Goal: Task Accomplishment & Management: Use online tool/utility

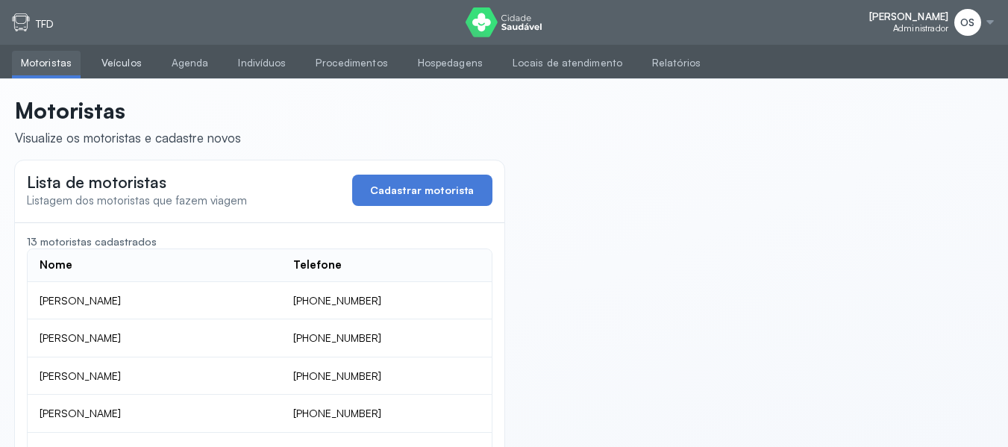
click at [120, 60] on link "Veículos" at bounding box center [121, 63] width 58 height 25
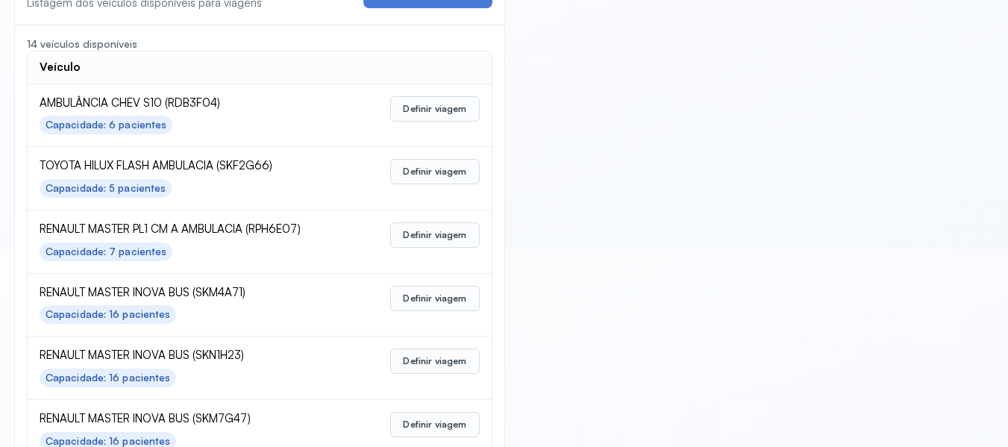
scroll to position [224, 0]
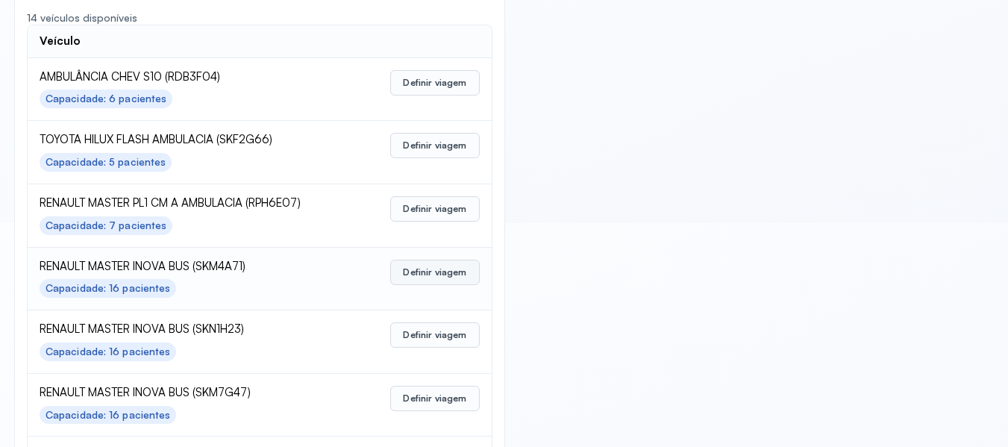
click at [436, 266] on button "Definir viagem" at bounding box center [434, 272] width 89 height 25
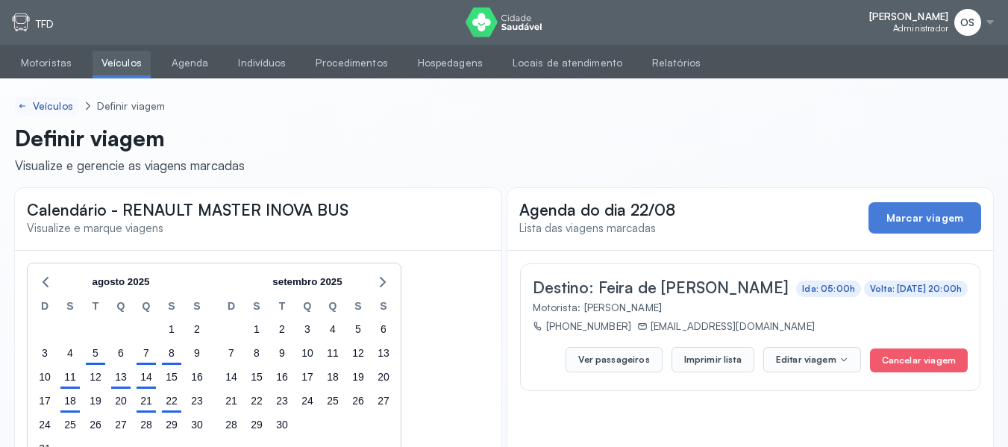
click at [56, 101] on div "Veículos" at bounding box center [54, 106] width 43 height 13
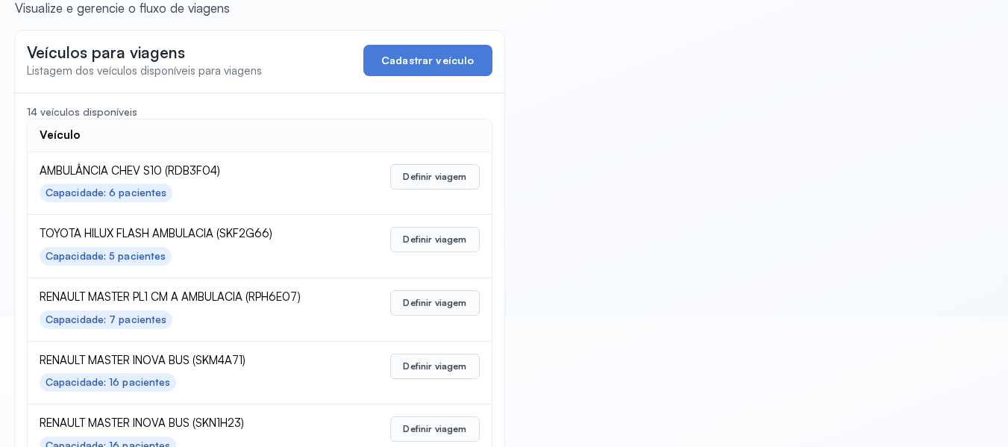
scroll to position [298, 0]
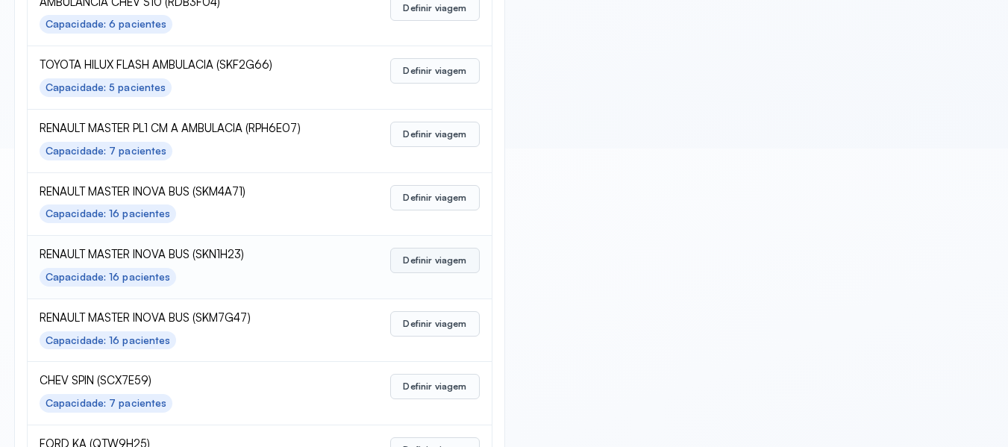
click at [445, 262] on button "Definir viagem" at bounding box center [434, 260] width 89 height 25
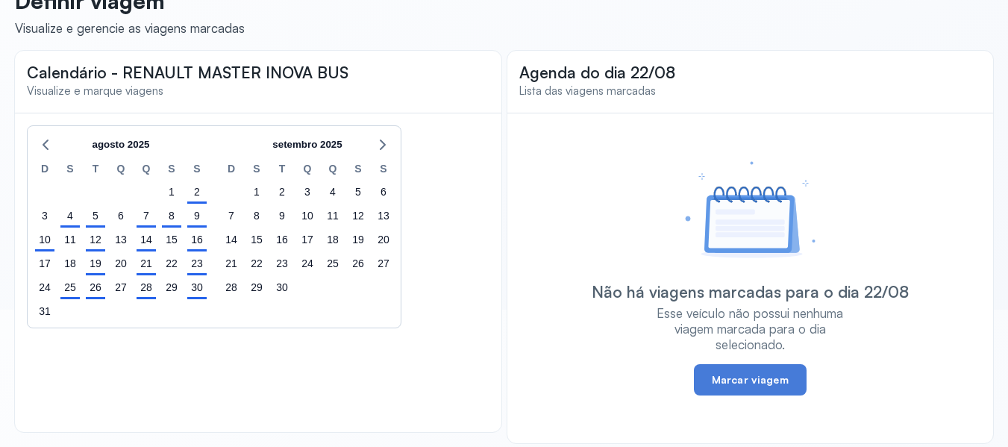
scroll to position [148, 0]
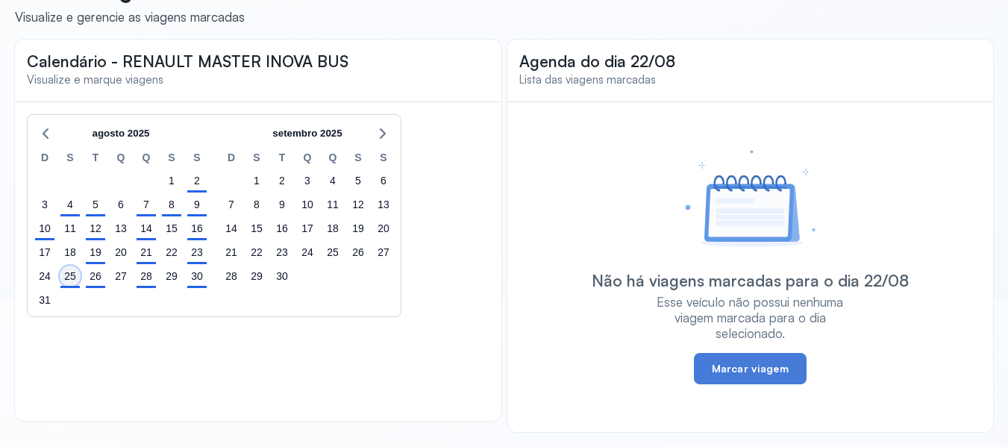
click at [61, 277] on div "25" at bounding box center [70, 276] width 21 height 21
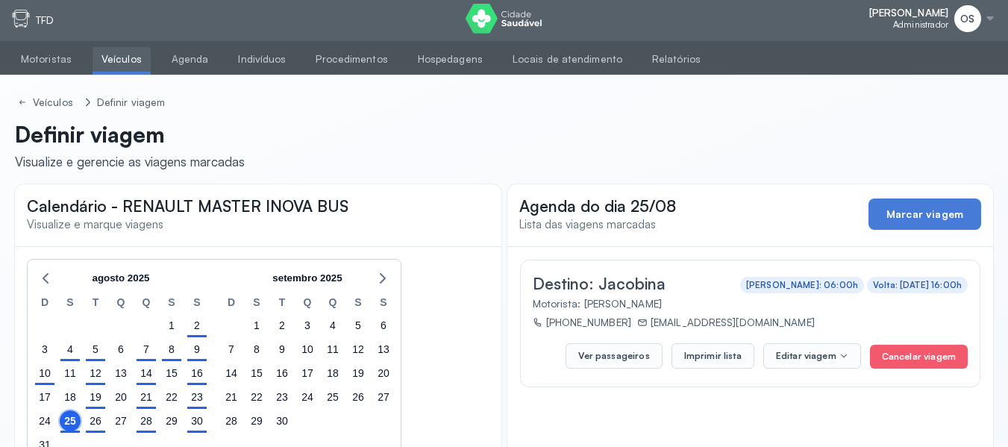
scroll to position [0, 0]
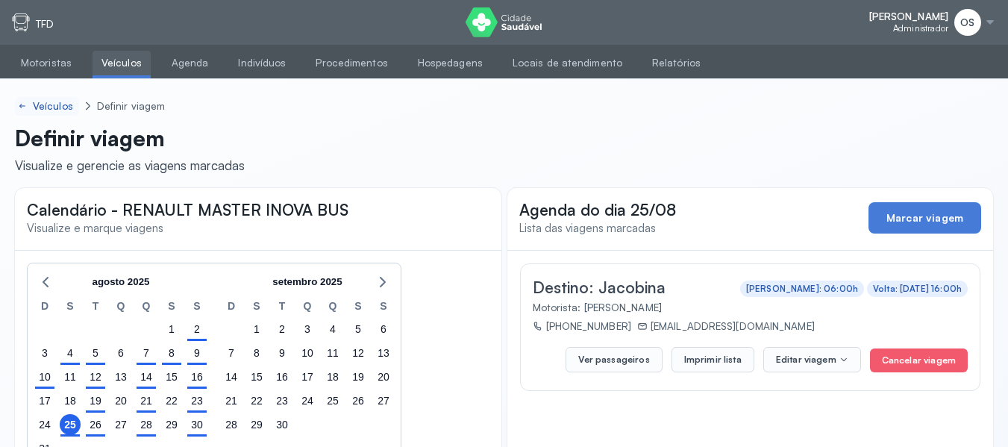
click at [56, 106] on div "Veículos" at bounding box center [54, 106] width 43 height 13
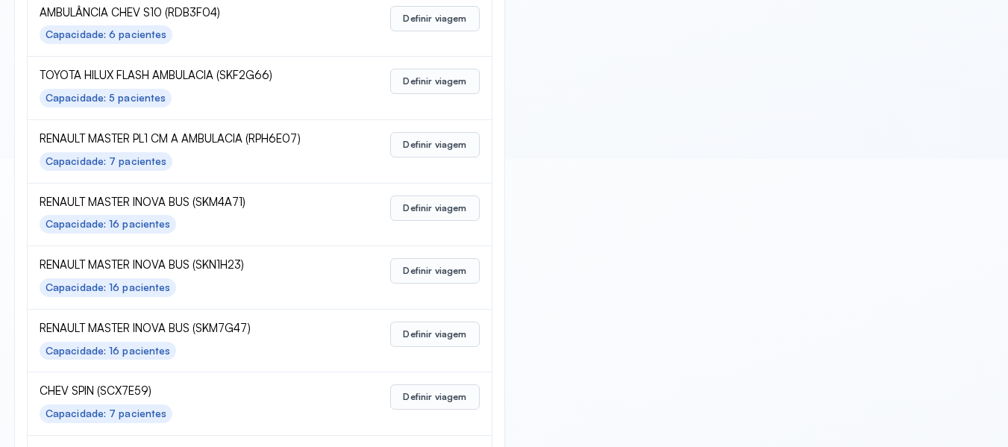
scroll to position [298, 0]
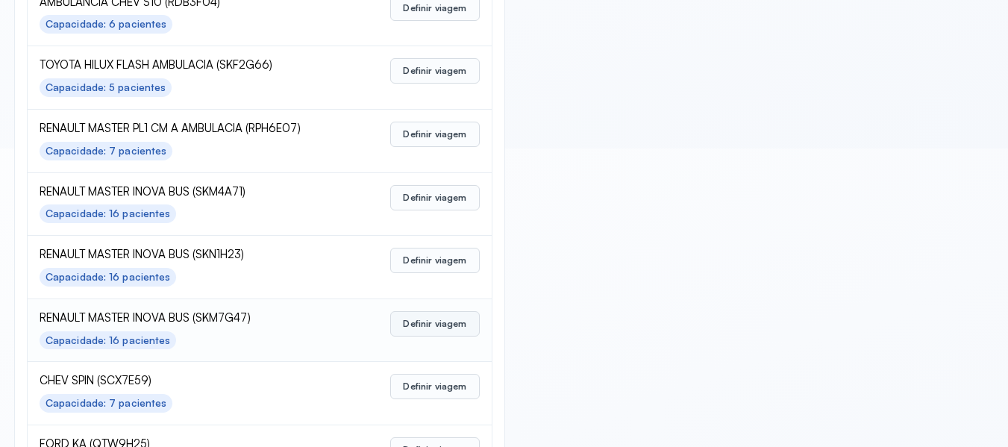
click at [416, 322] on button "Definir viagem" at bounding box center [434, 323] width 89 height 25
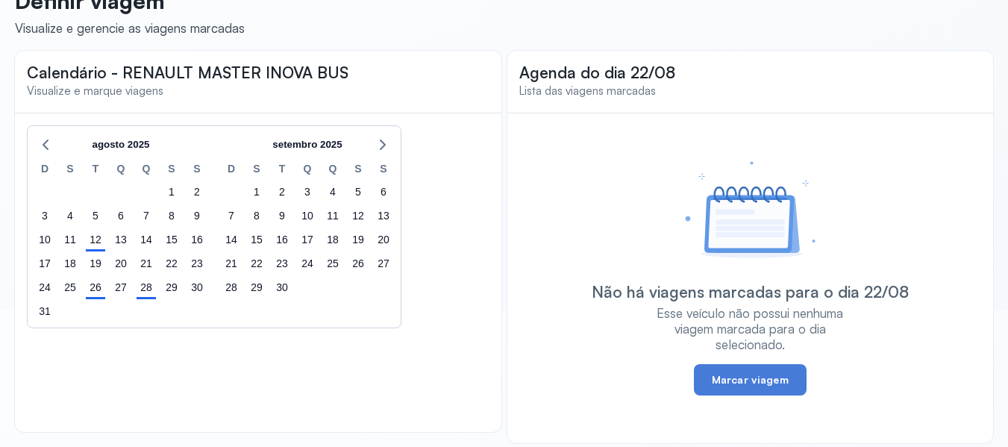
scroll to position [148, 0]
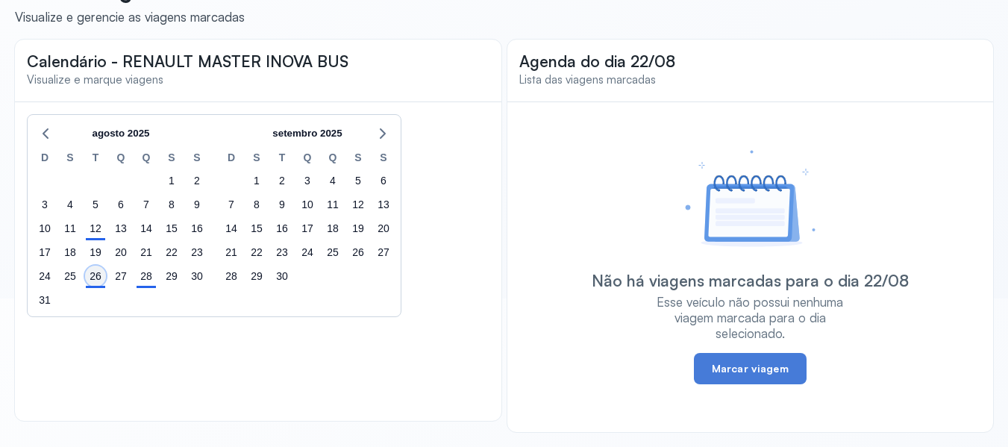
click at [92, 277] on div "26" at bounding box center [95, 276] width 21 height 21
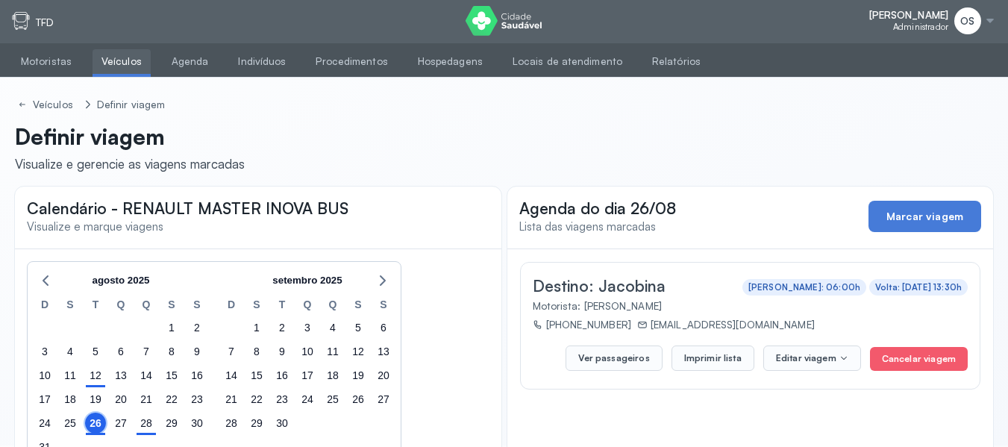
scroll to position [0, 0]
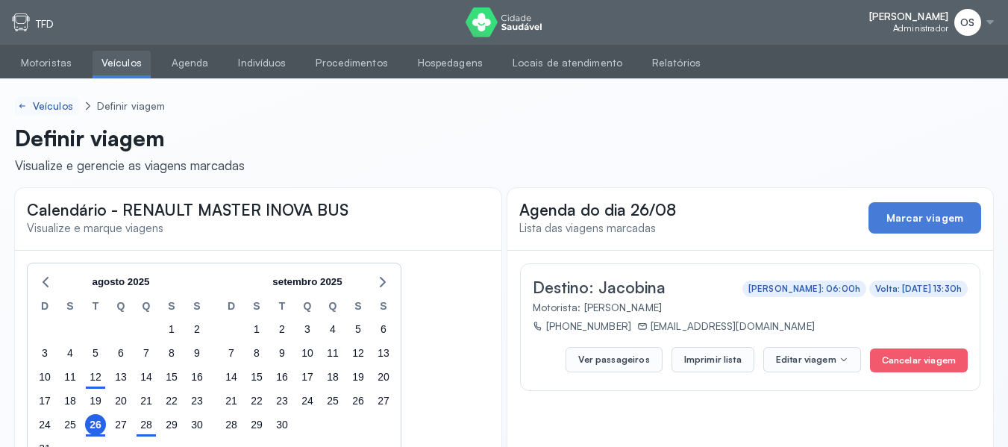
click at [59, 107] on div "Veículos" at bounding box center [54, 106] width 43 height 13
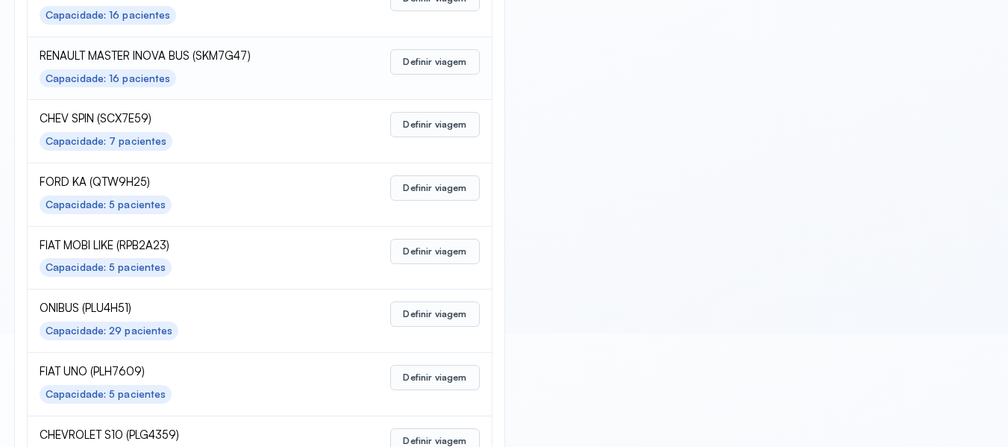
scroll to position [597, 0]
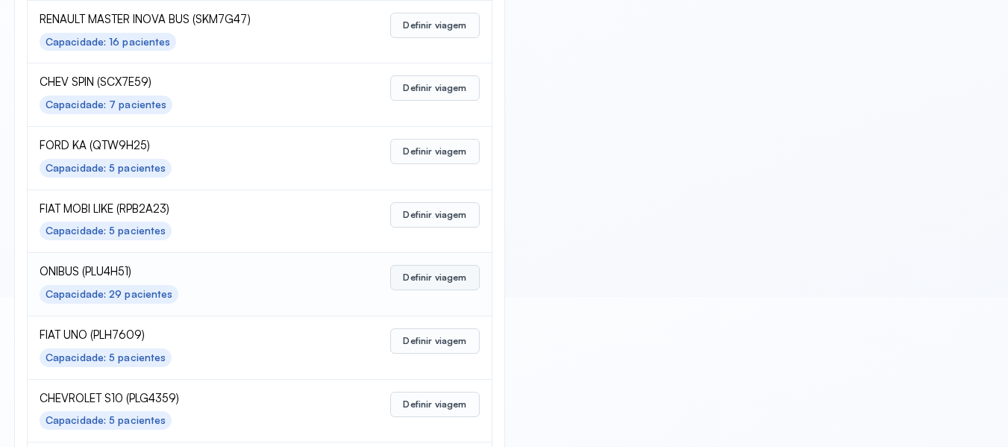
click at [427, 282] on button "Definir viagem" at bounding box center [434, 277] width 89 height 25
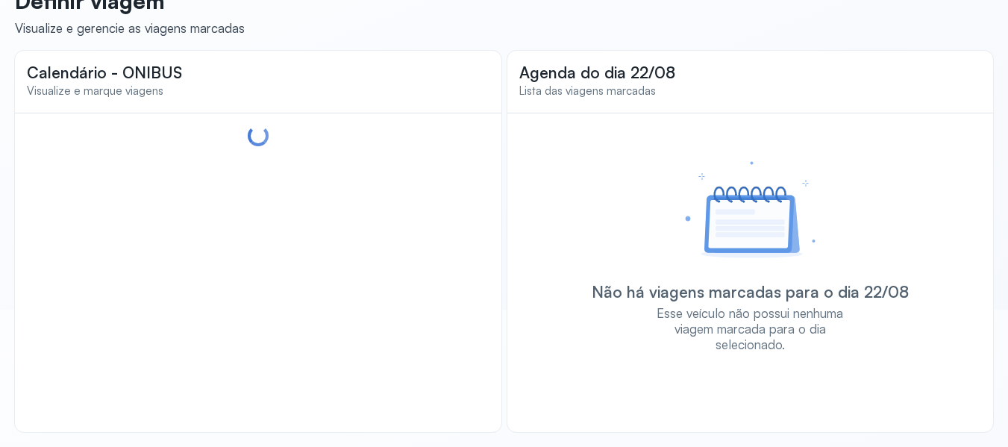
scroll to position [148, 0]
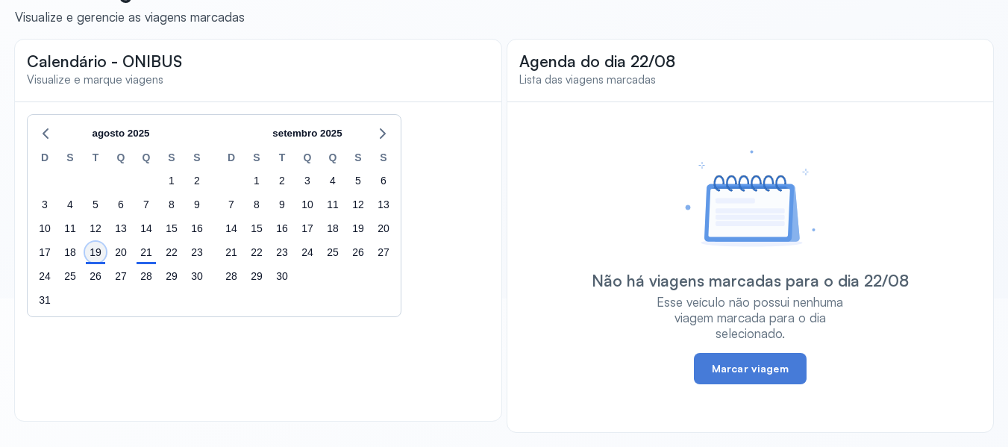
click at [94, 254] on div "19" at bounding box center [95, 252] width 21 height 21
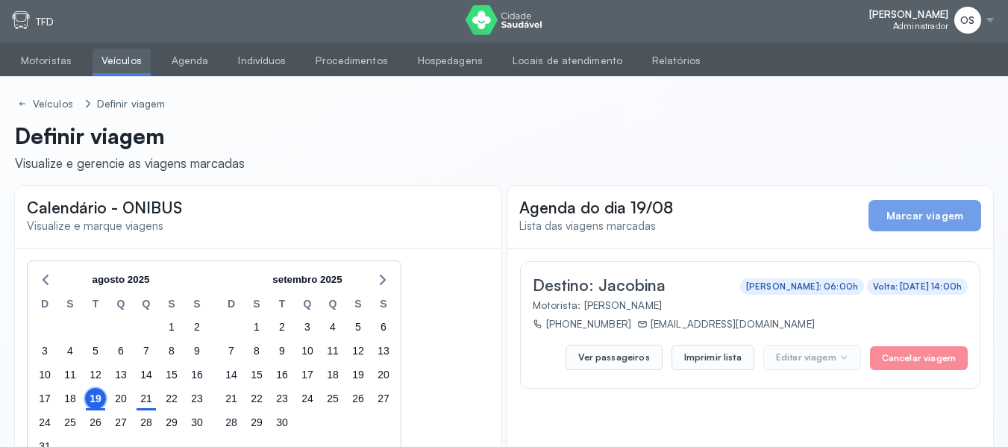
scroll to position [0, 0]
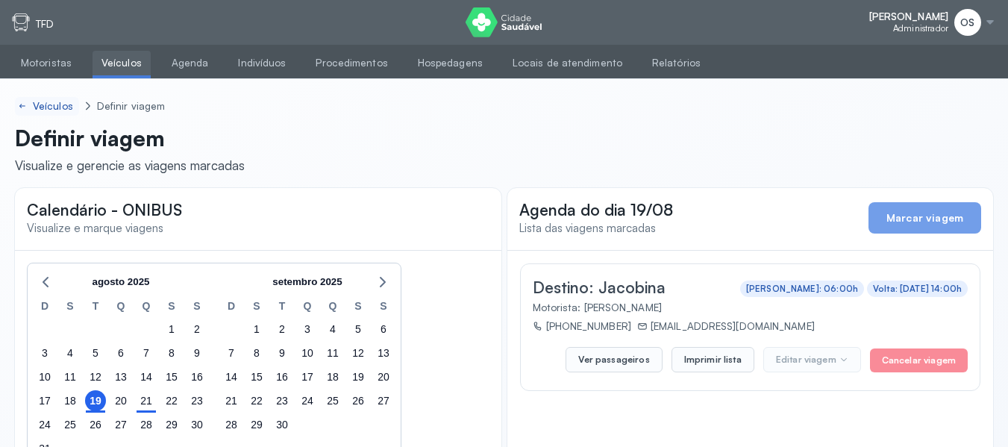
click at [53, 102] on div "Veículos" at bounding box center [54, 106] width 43 height 13
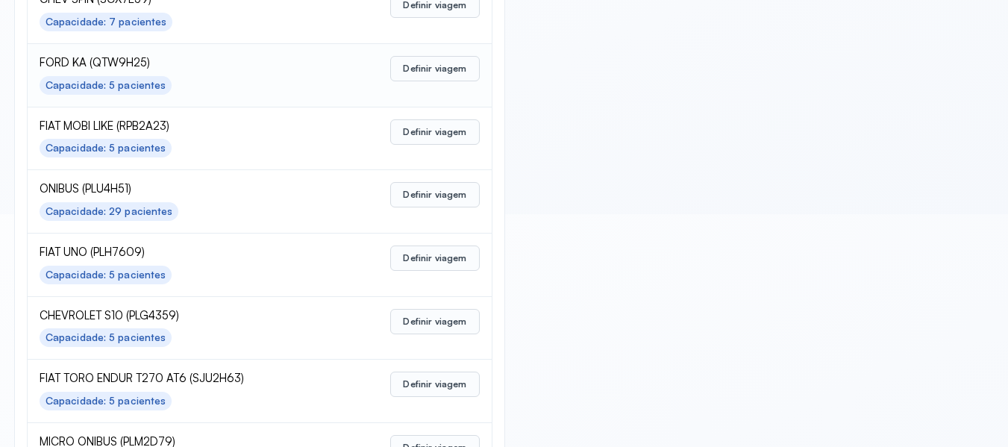
scroll to position [745, 0]
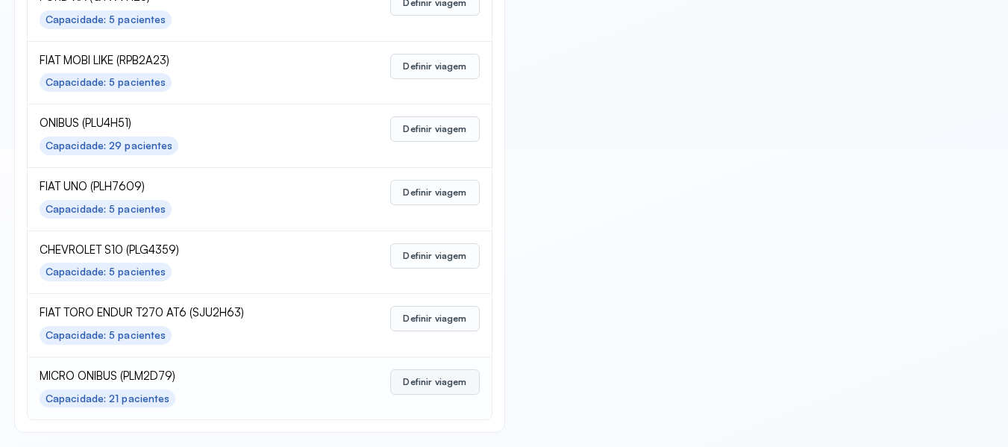
click at [431, 377] on button "Definir viagem" at bounding box center [434, 381] width 89 height 25
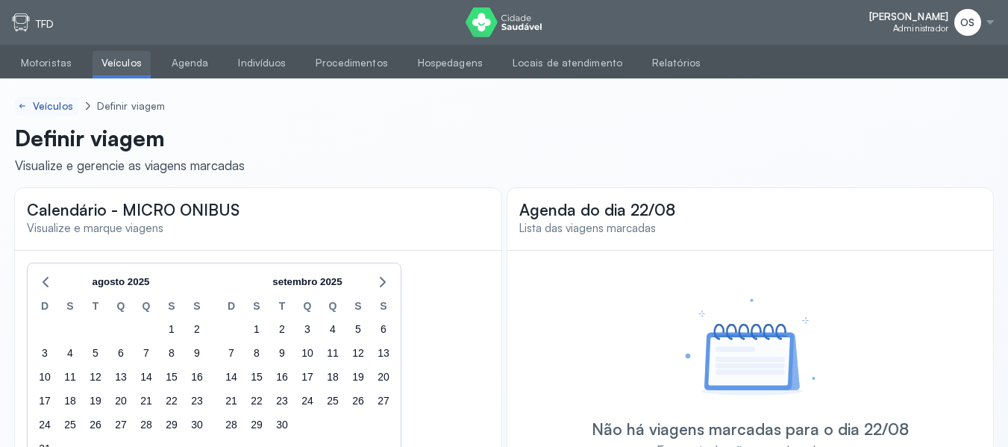
click at [55, 107] on div "Veículos" at bounding box center [54, 106] width 43 height 13
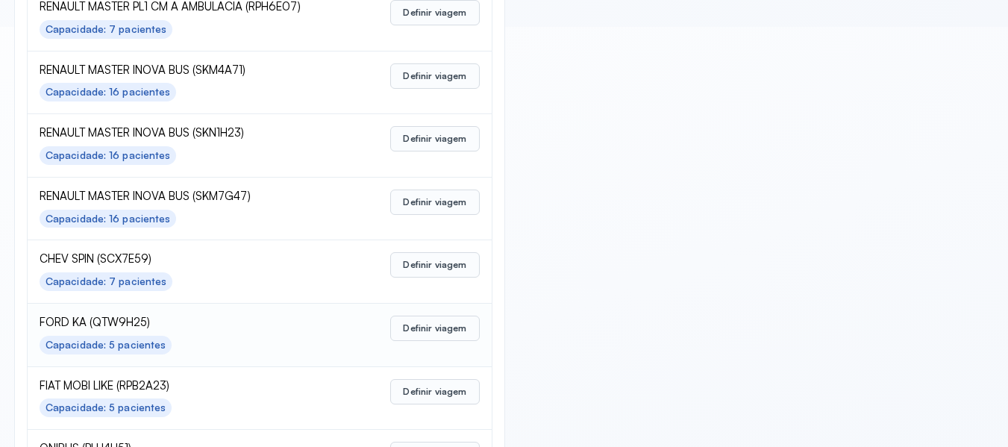
scroll to position [745, 0]
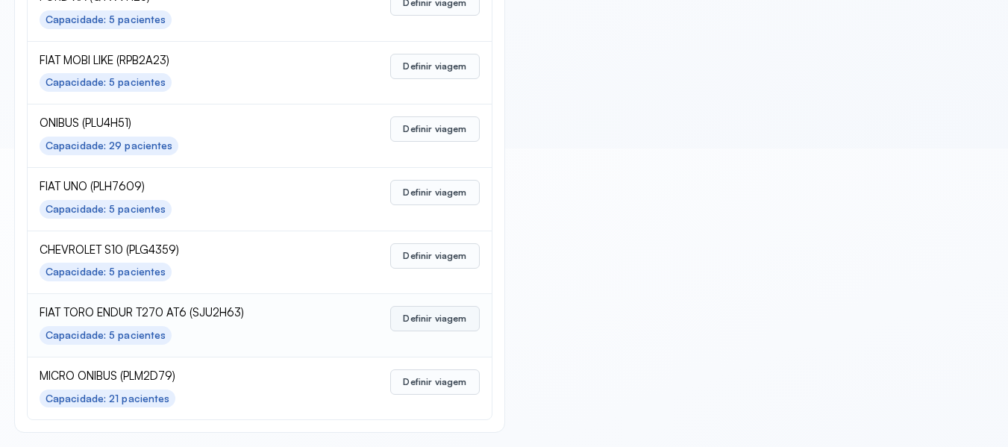
click at [447, 321] on button "Definir viagem" at bounding box center [434, 318] width 89 height 25
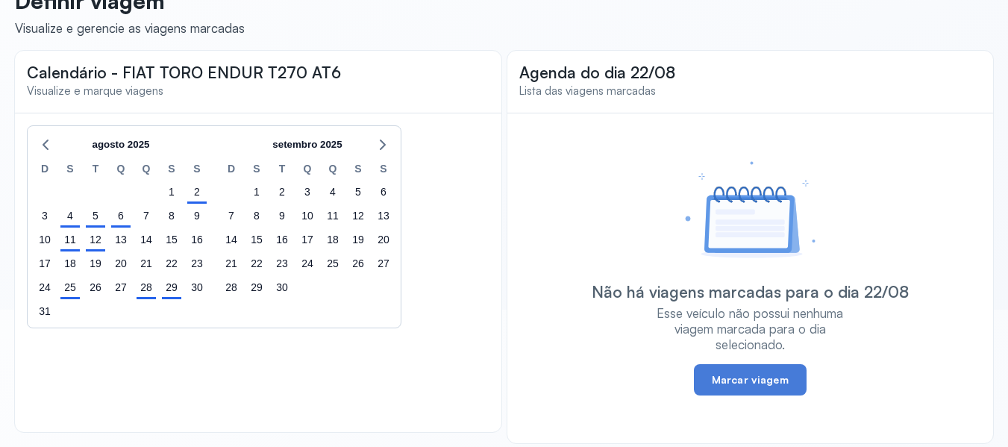
scroll to position [148, 0]
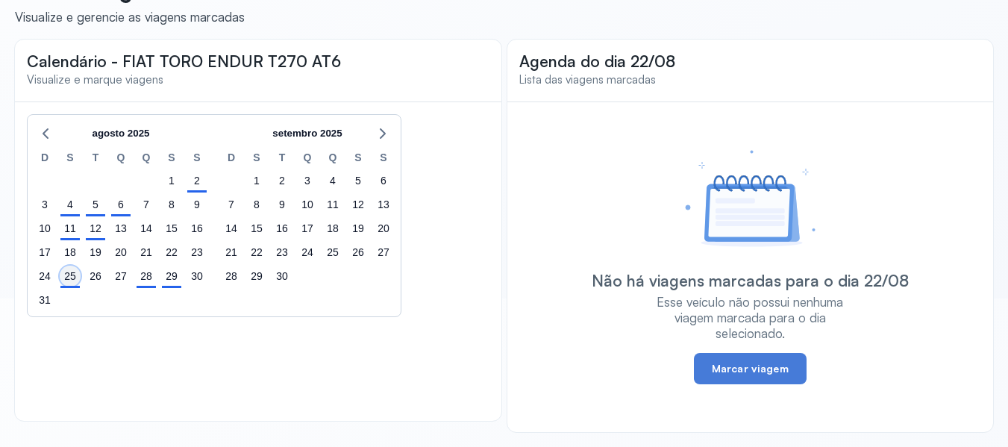
click at [66, 274] on div "25" at bounding box center [70, 276] width 21 height 21
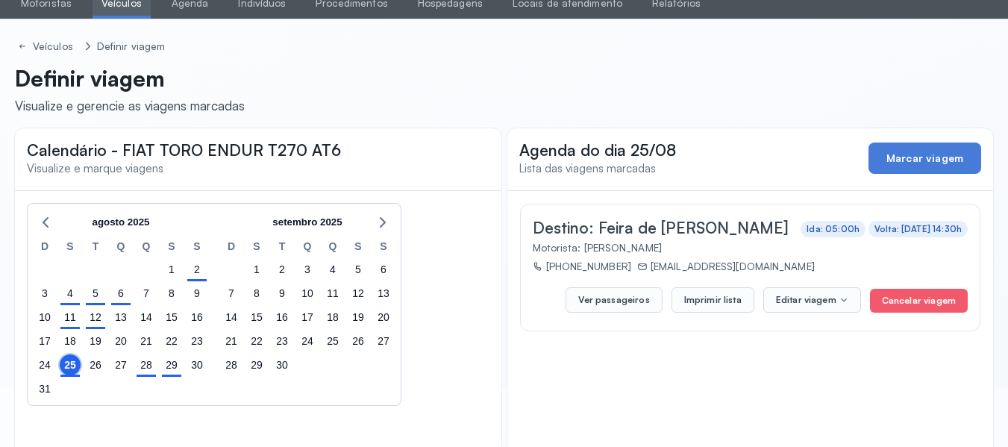
scroll to position [0, 0]
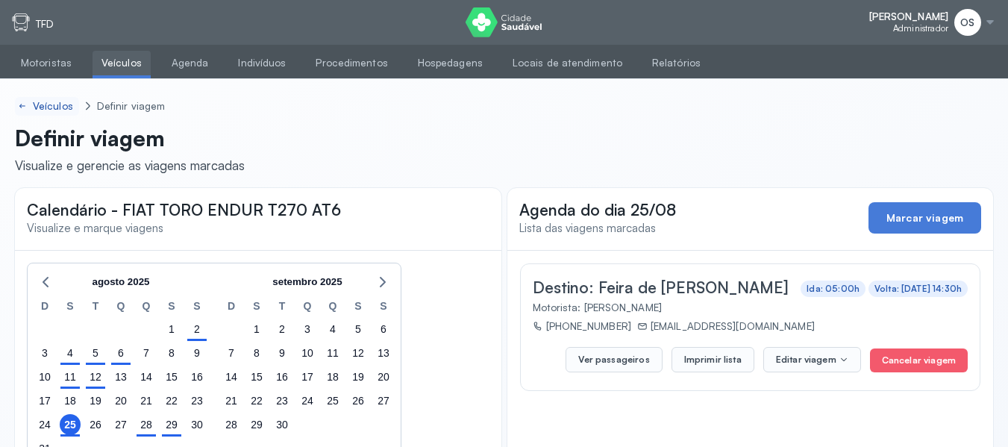
click at [44, 103] on div "Veículos" at bounding box center [54, 106] width 43 height 13
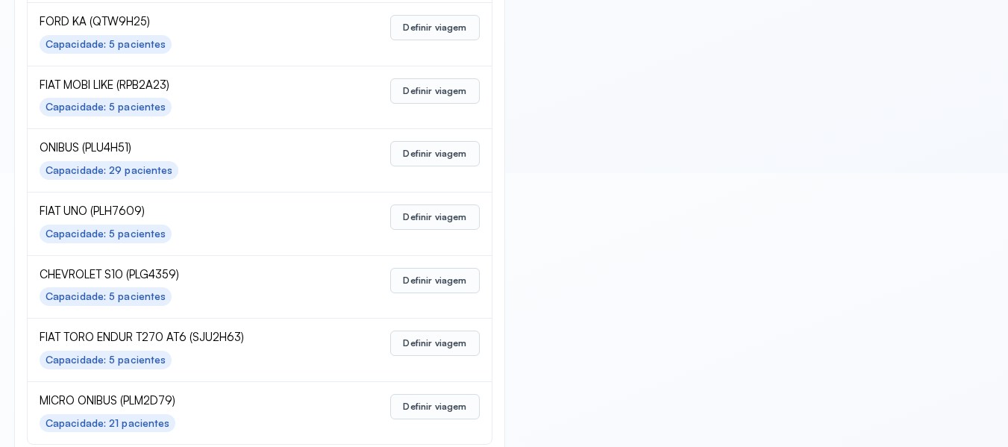
scroll to position [745, 0]
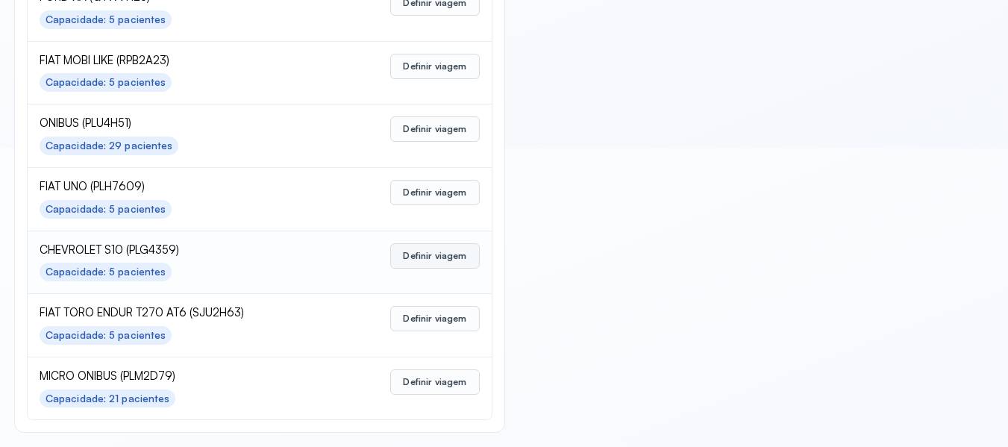
click at [441, 253] on button "Definir viagem" at bounding box center [434, 255] width 89 height 25
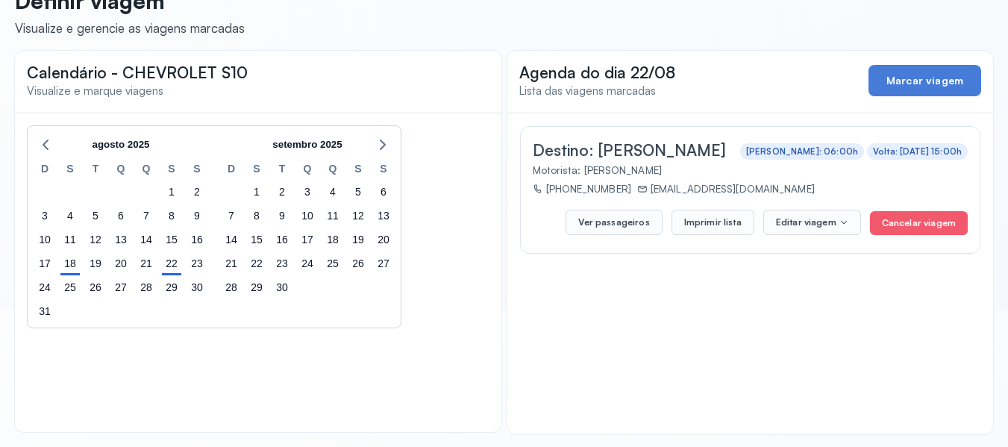
scroll to position [139, 0]
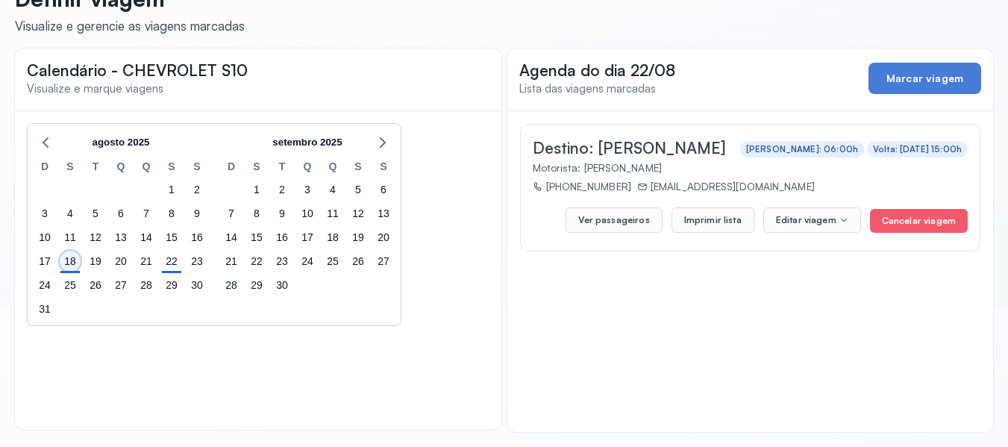
click at [72, 260] on div "18" at bounding box center [70, 261] width 21 height 21
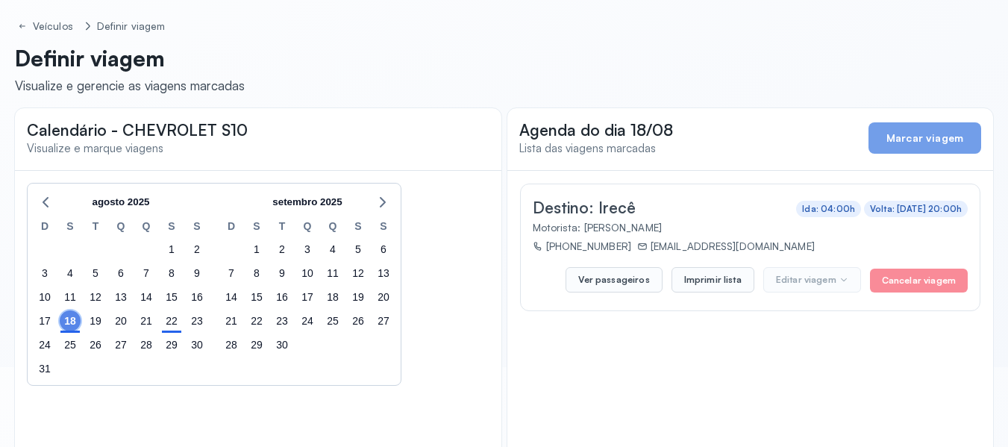
scroll to position [0, 0]
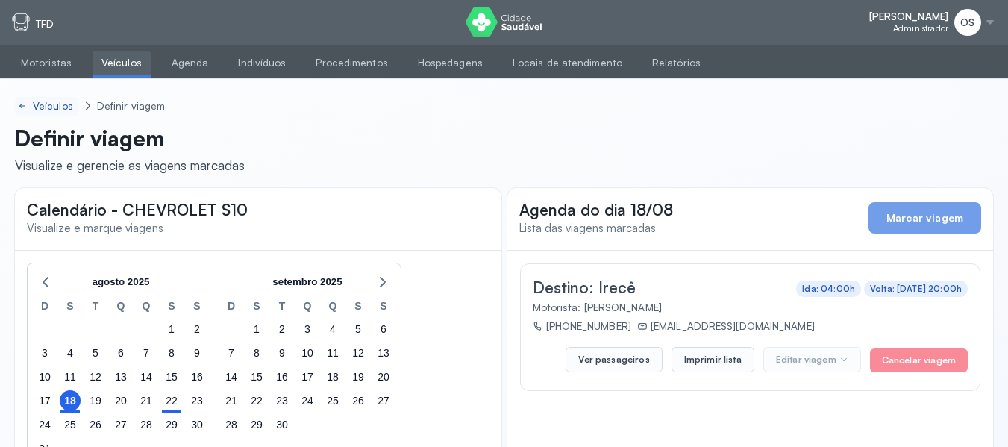
click at [56, 104] on div "Veículos" at bounding box center [54, 106] width 43 height 13
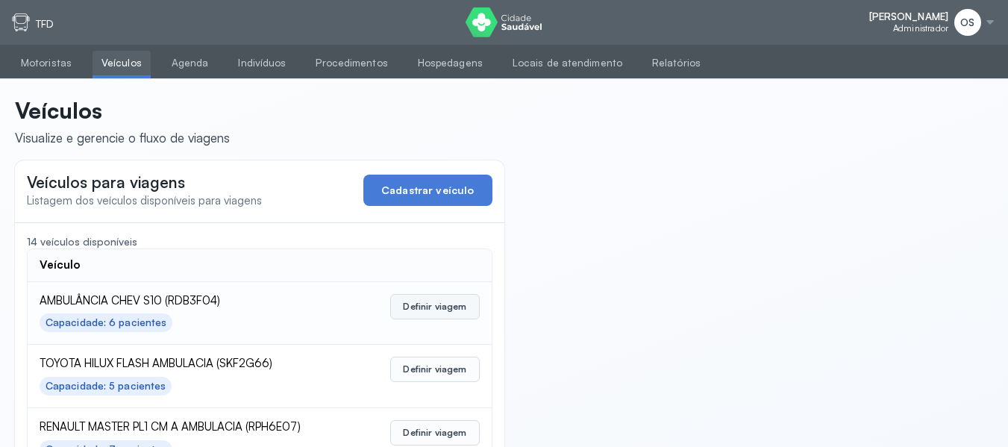
click at [456, 310] on button "Definir viagem" at bounding box center [434, 306] width 89 height 25
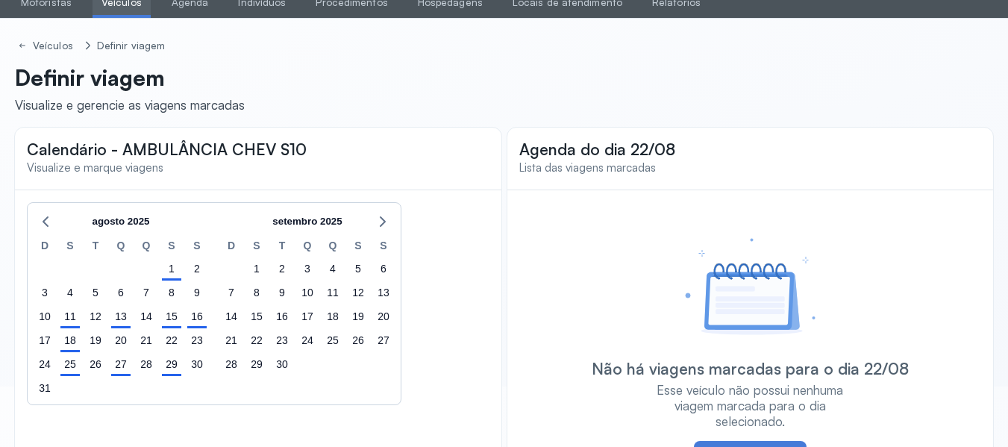
scroll to position [148, 0]
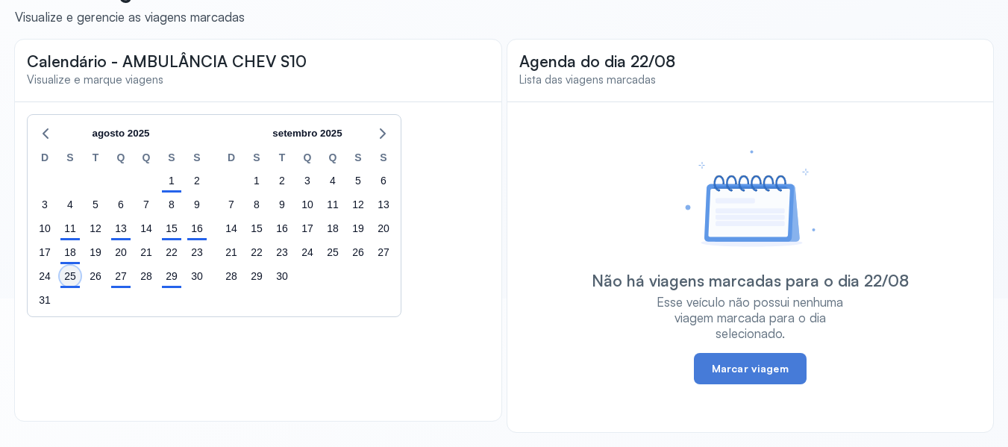
click at [64, 278] on div "25" at bounding box center [70, 276] width 21 height 21
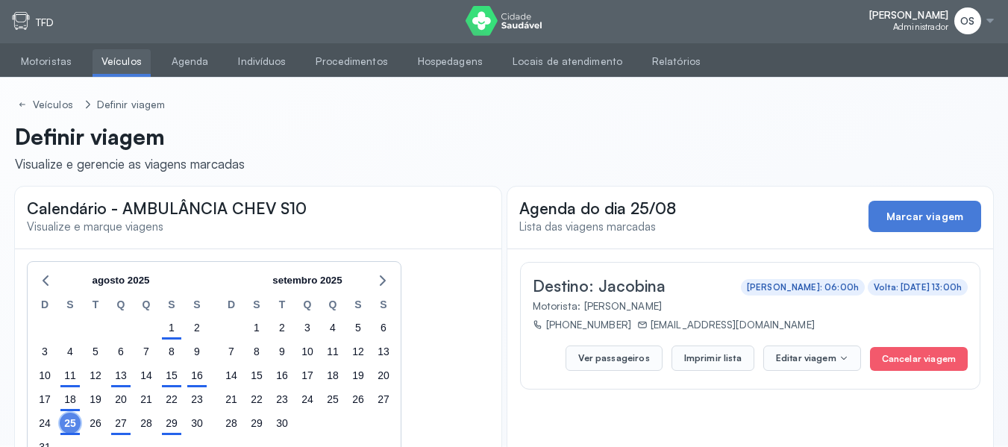
scroll to position [0, 0]
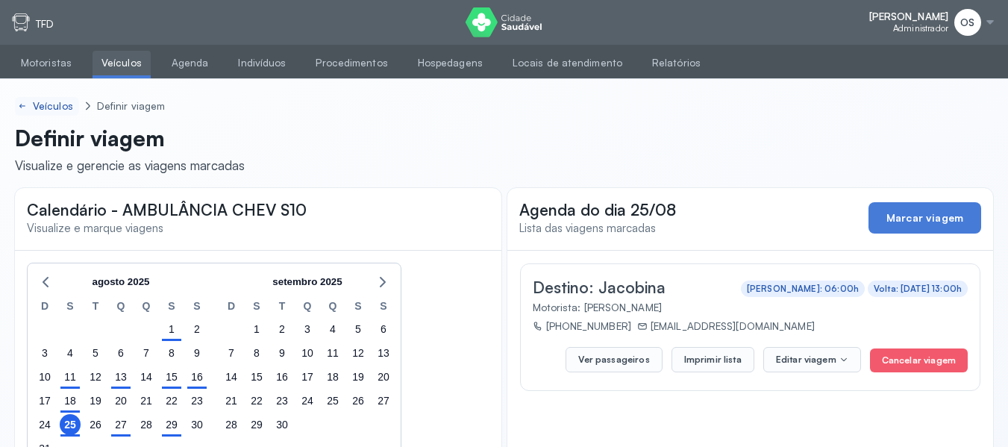
click at [53, 105] on div "Veículos" at bounding box center [54, 106] width 43 height 13
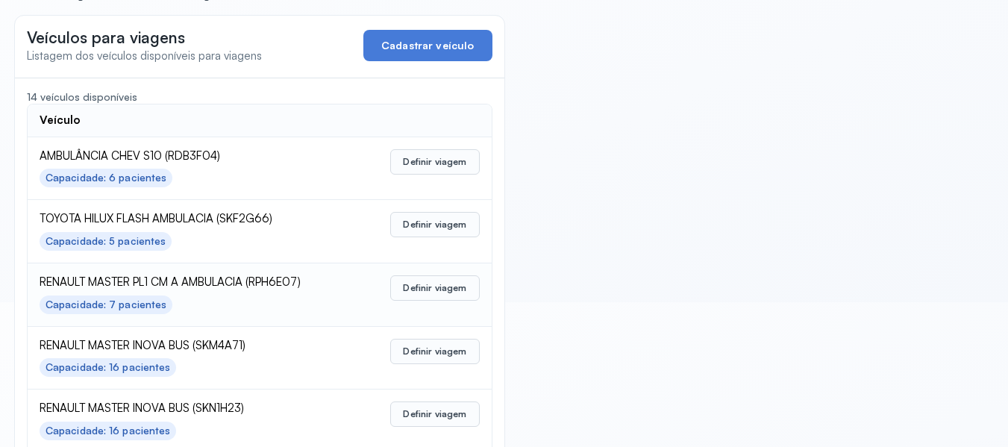
scroll to position [149, 0]
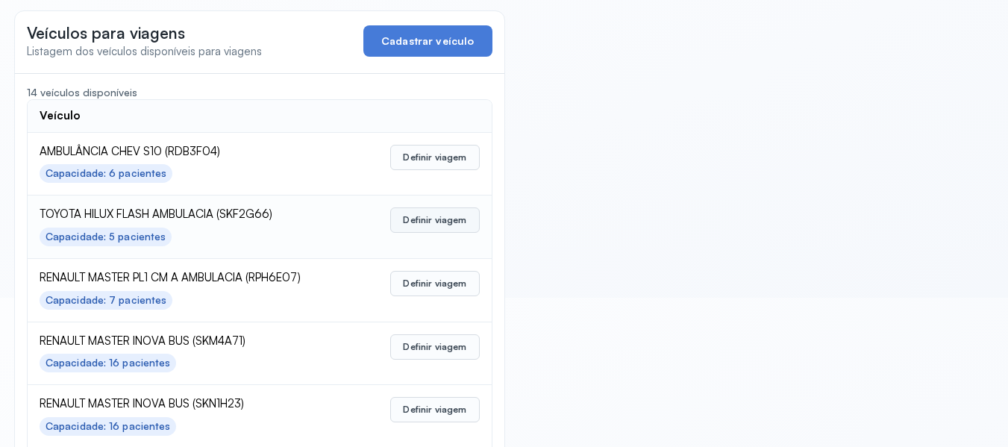
click at [421, 215] on button "Definir viagem" at bounding box center [434, 219] width 89 height 25
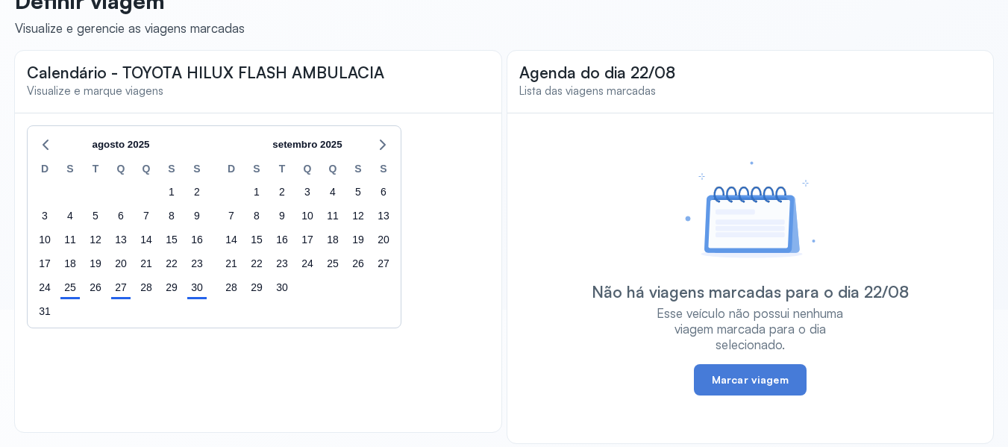
scroll to position [148, 0]
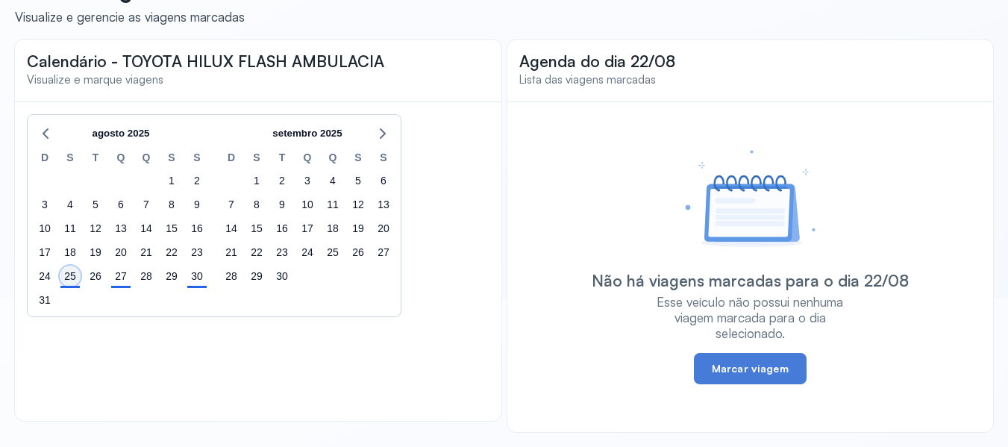
click at [70, 277] on div "25" at bounding box center [70, 276] width 21 height 21
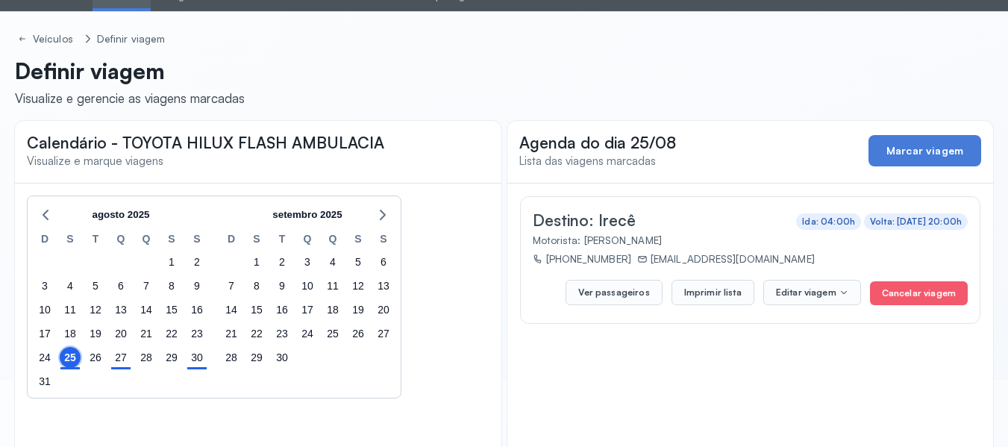
scroll to position [0, 0]
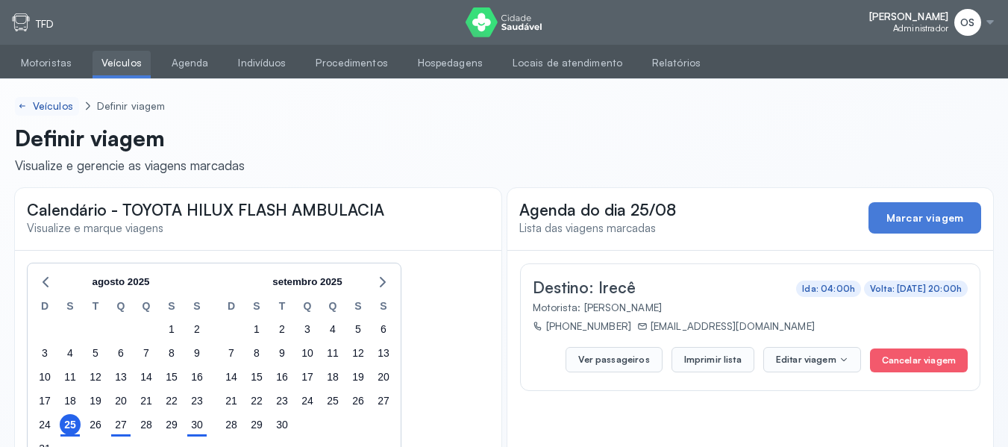
click at [57, 101] on div "Veículos" at bounding box center [54, 106] width 43 height 13
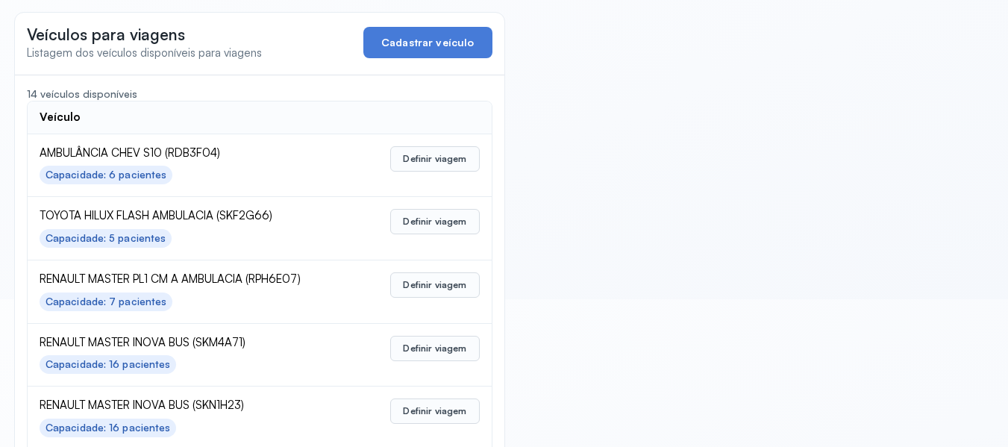
scroll to position [149, 0]
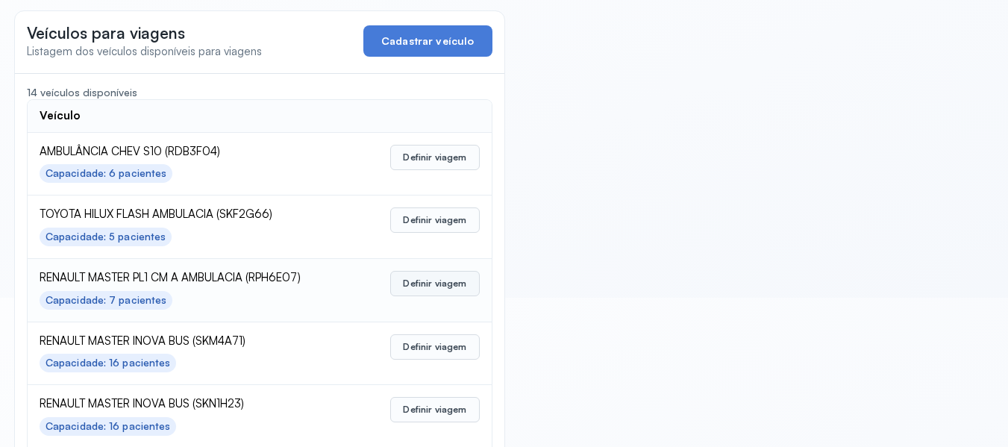
click at [448, 285] on button "Definir viagem" at bounding box center [434, 283] width 89 height 25
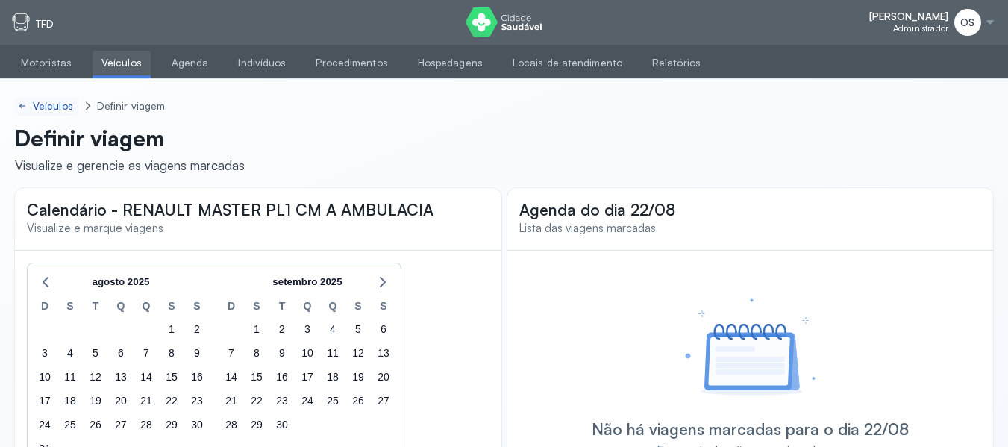
click at [46, 103] on div "Veículos" at bounding box center [54, 106] width 43 height 13
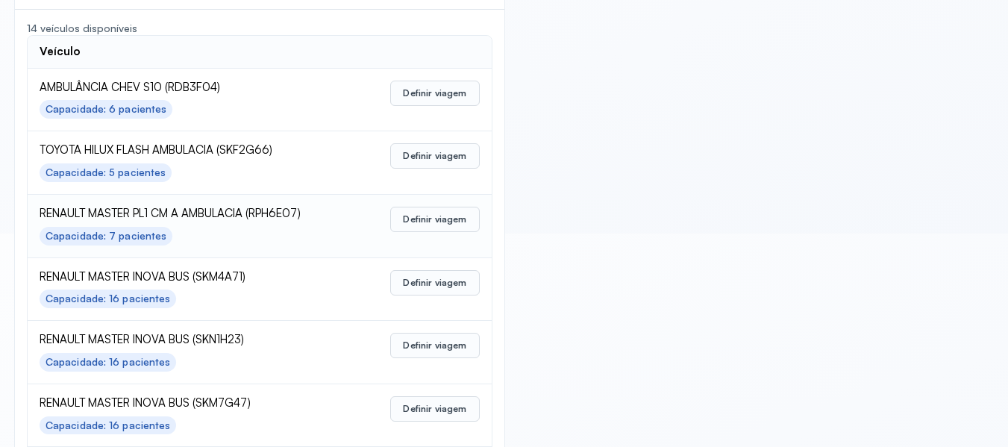
scroll to position [149, 0]
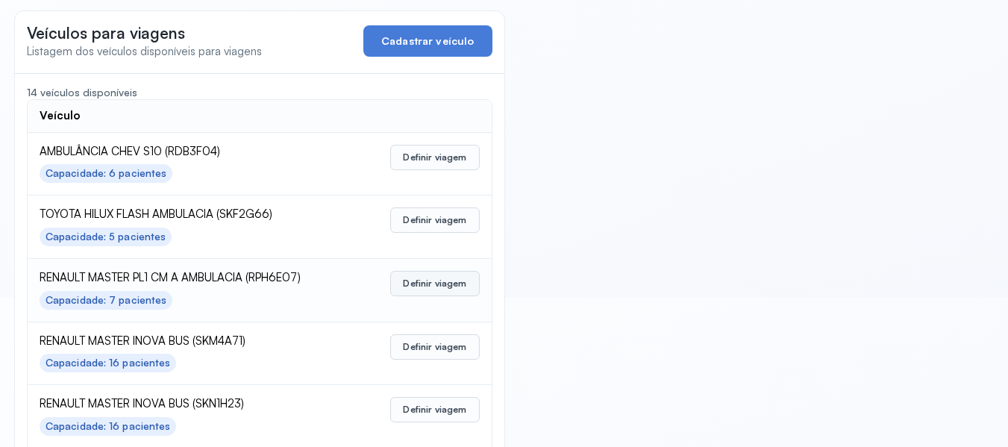
click at [426, 278] on button "Definir viagem" at bounding box center [434, 283] width 89 height 25
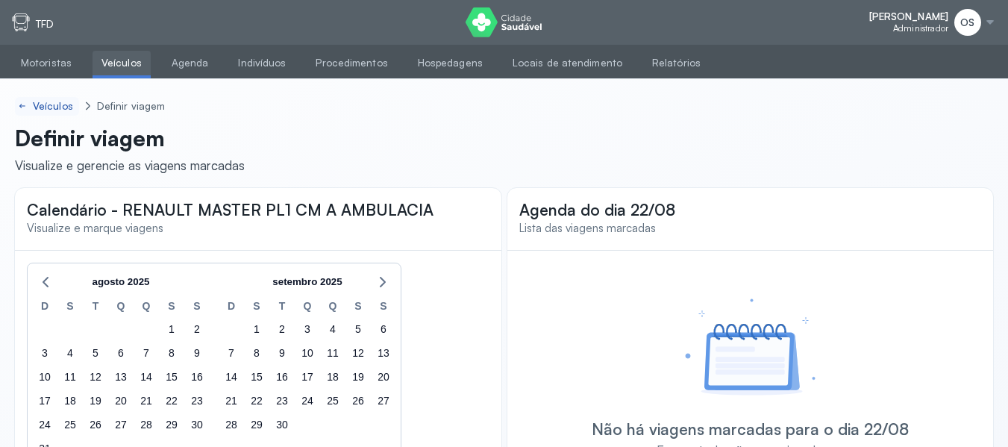
click at [40, 103] on div "Veículos" at bounding box center [54, 106] width 43 height 13
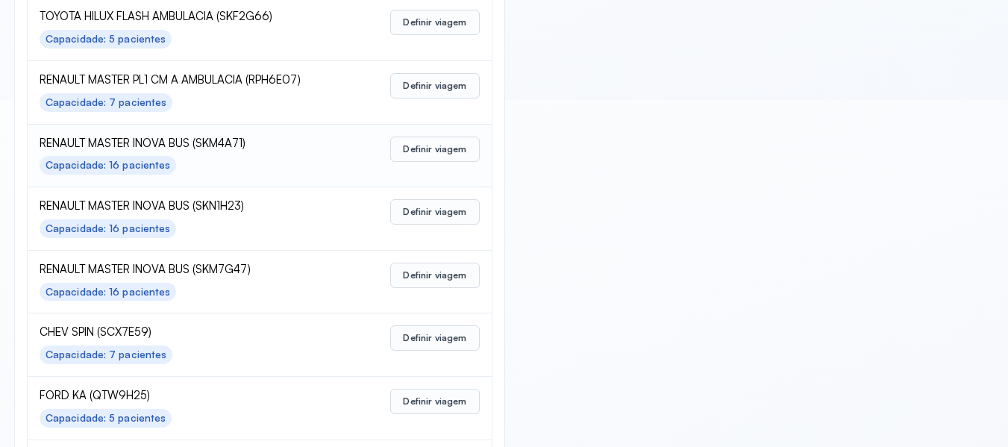
scroll to position [373, 0]
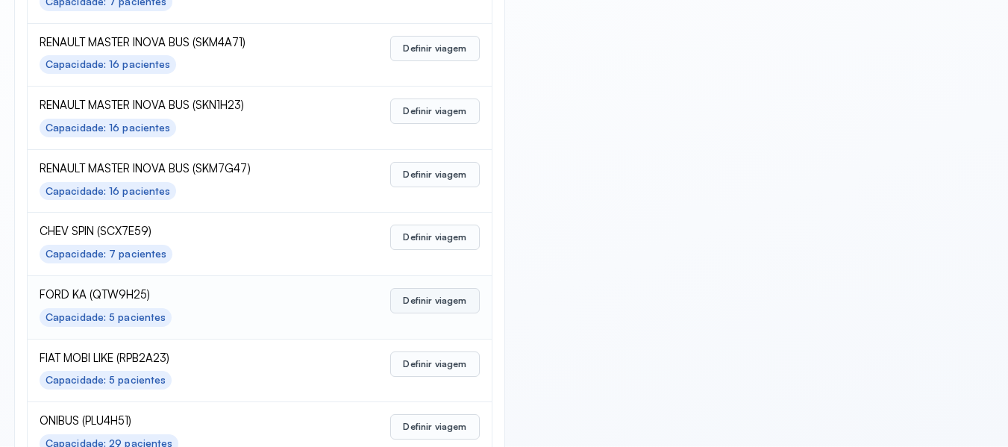
click at [436, 302] on button "Definir viagem" at bounding box center [434, 300] width 89 height 25
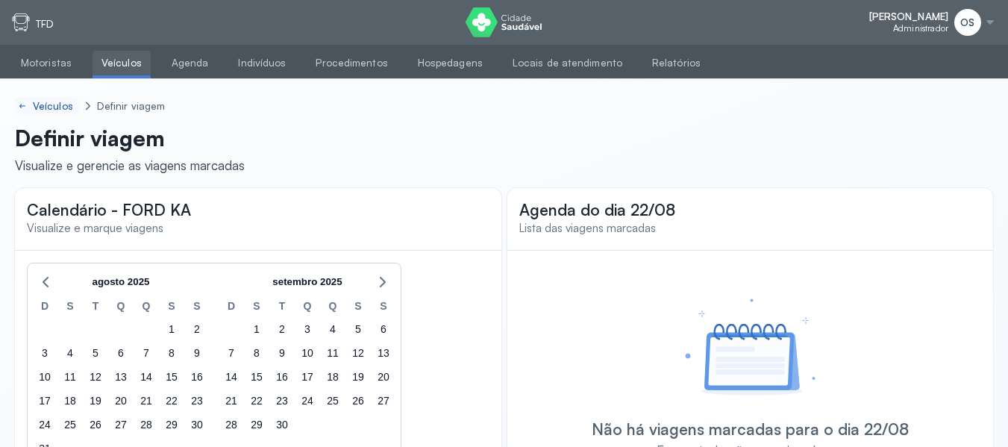
click at [45, 107] on div "Veículos" at bounding box center [54, 106] width 43 height 13
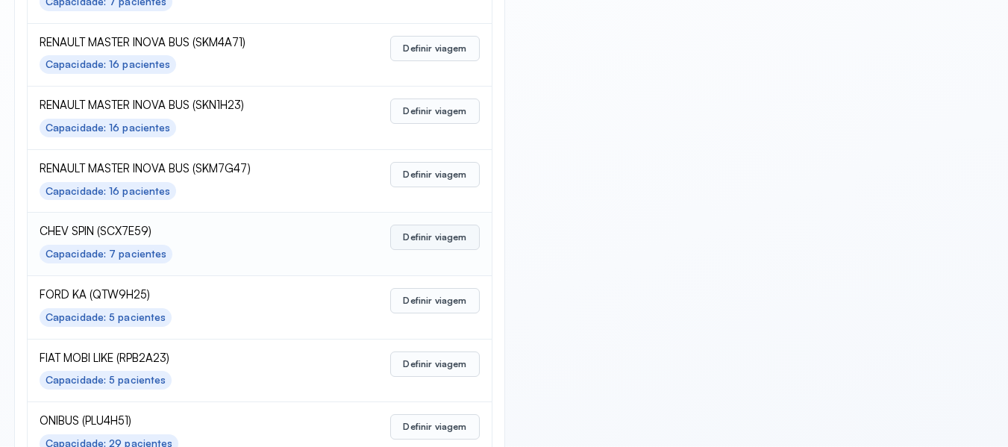
click at [416, 235] on button "Definir viagem" at bounding box center [434, 236] width 89 height 25
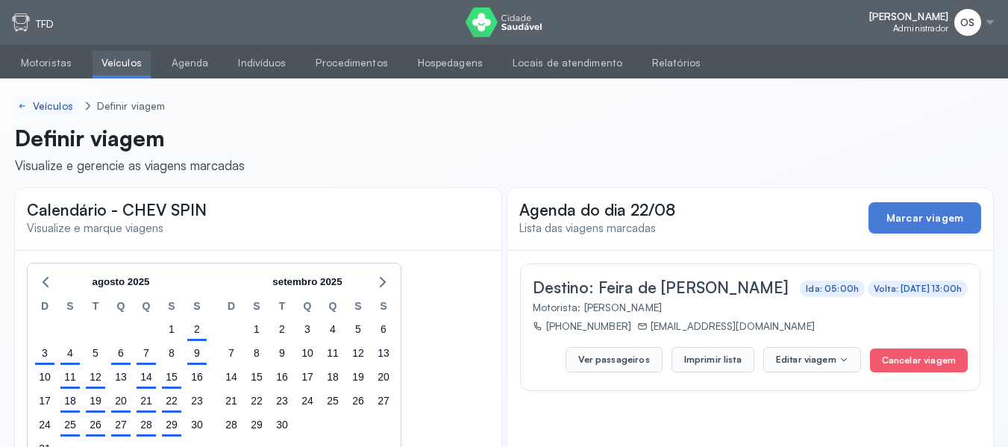
click at [41, 100] on div "Veículos" at bounding box center [54, 106] width 43 height 13
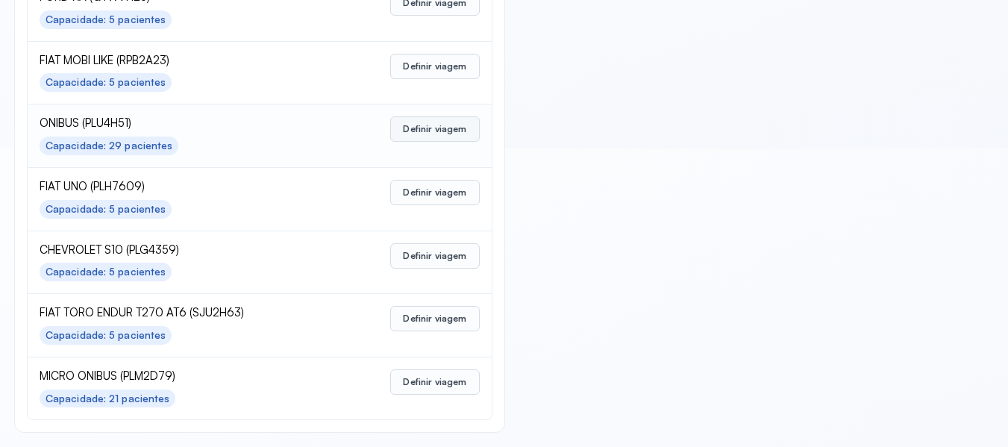
click at [438, 131] on button "Definir viagem" at bounding box center [434, 128] width 89 height 25
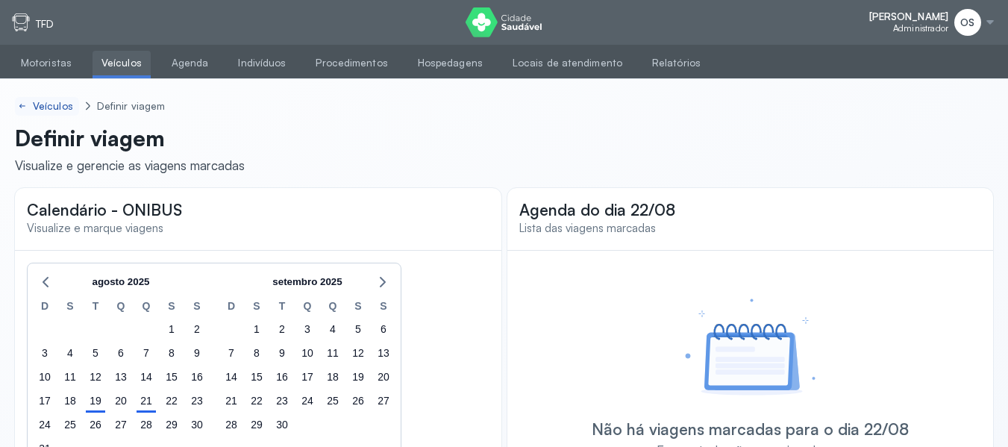
click at [57, 103] on div "Veículos" at bounding box center [54, 106] width 43 height 13
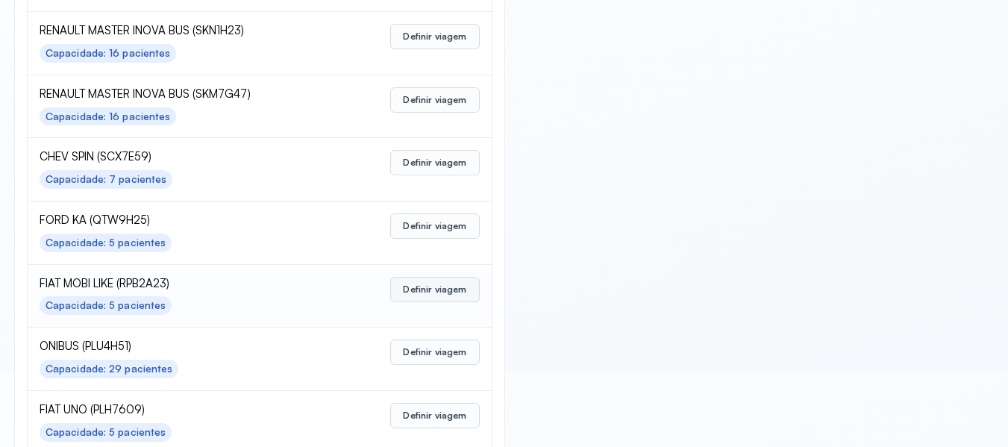
click at [418, 289] on button "Definir viagem" at bounding box center [434, 289] width 89 height 25
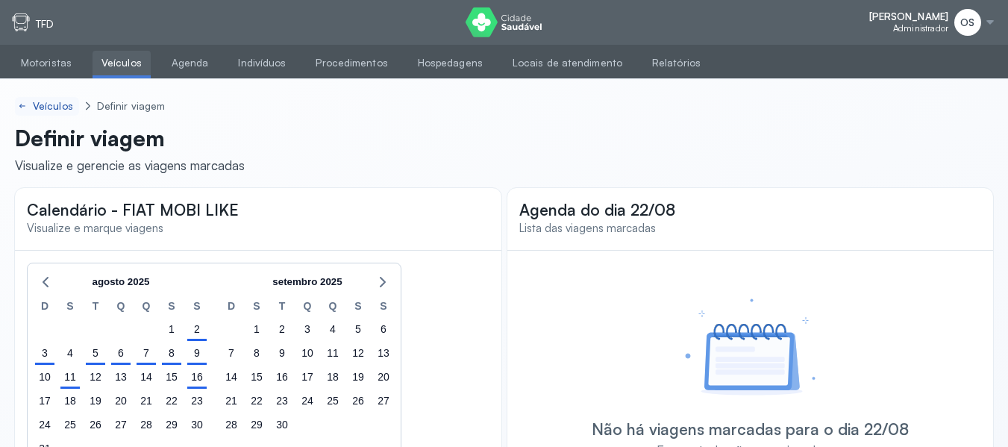
click at [46, 104] on div "Veículos" at bounding box center [54, 106] width 43 height 13
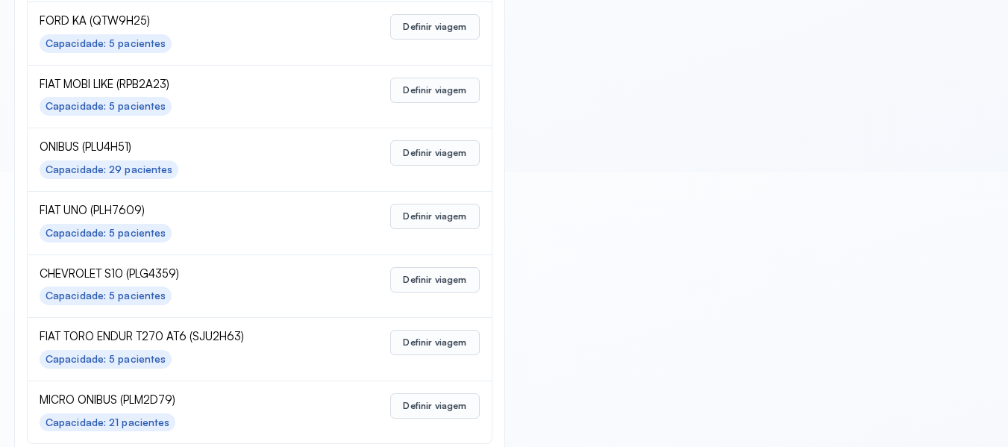
scroll to position [745, 0]
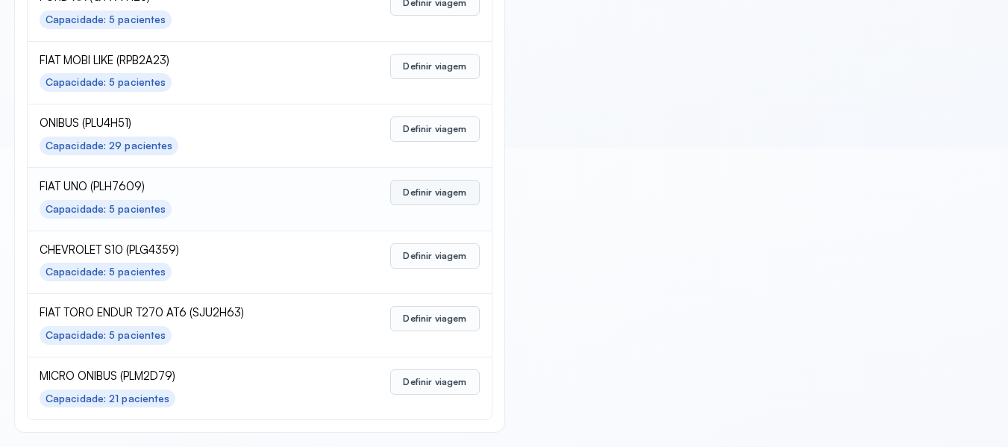
click at [431, 186] on button "Definir viagem" at bounding box center [434, 192] width 89 height 25
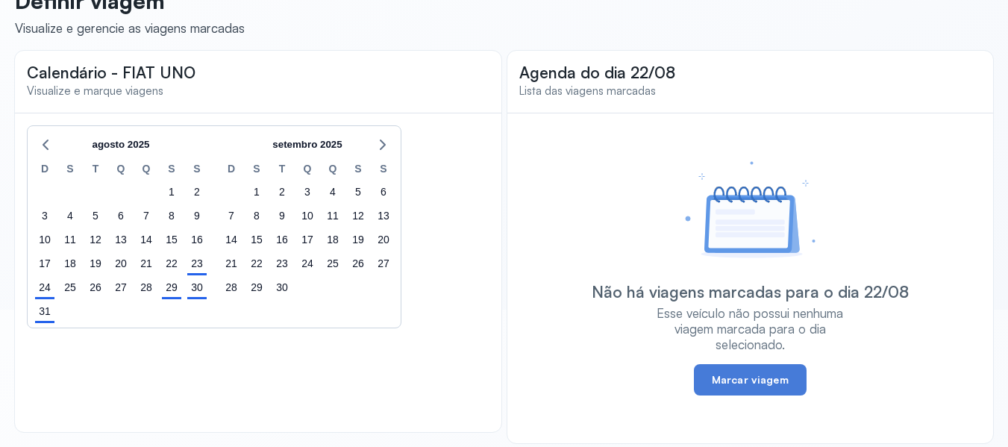
scroll to position [148, 0]
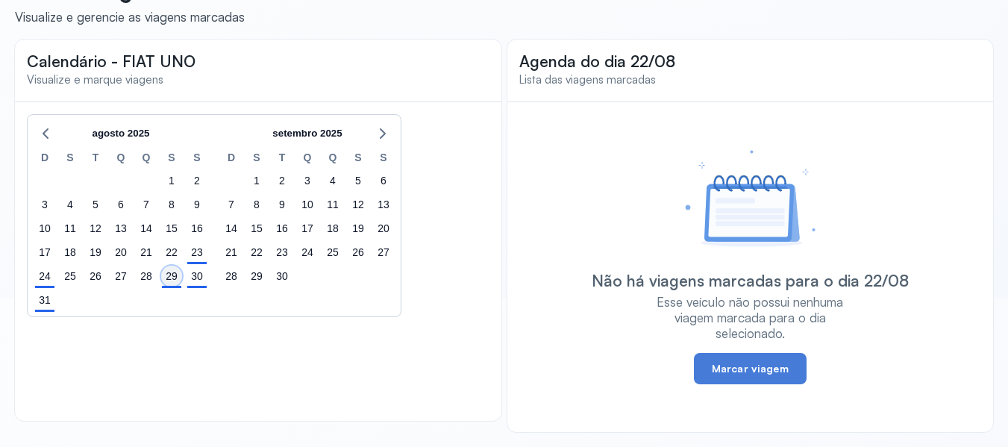
click at [176, 280] on div "29" at bounding box center [171, 276] width 21 height 21
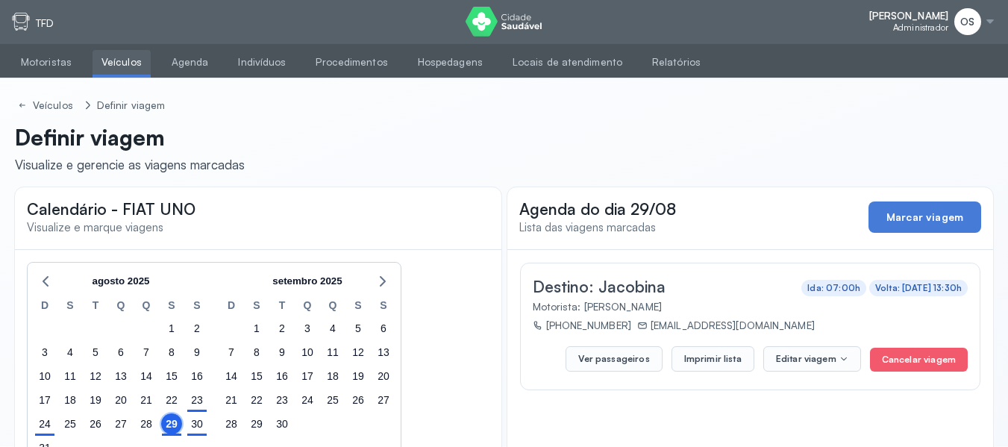
scroll to position [0, 0]
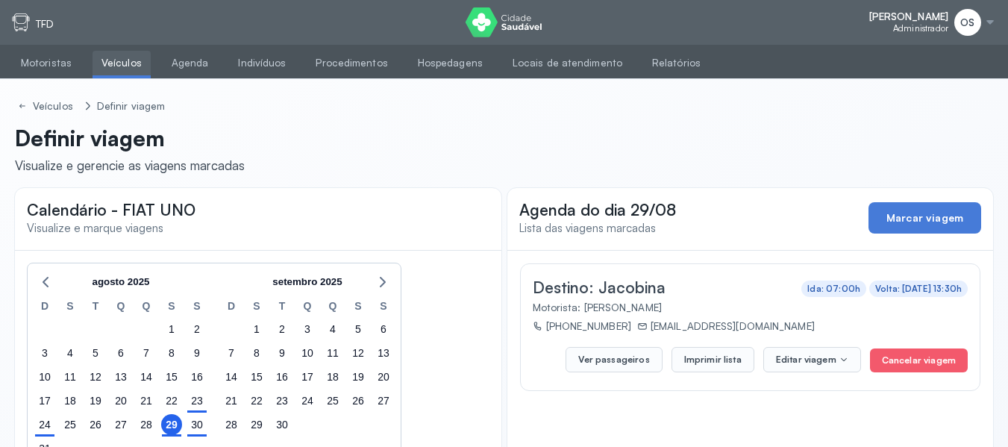
drag, startPoint x: 623, startPoint y: 77, endPoint x: 631, endPoint y: 84, distance: 10.5
click at [631, 84] on div "[PERSON_NAME] Administrador OS Configurações Suporte Sair TFD Motoristas Veícul…" at bounding box center [504, 293] width 1008 height 586
